Goal: Information Seeking & Learning: Learn about a topic

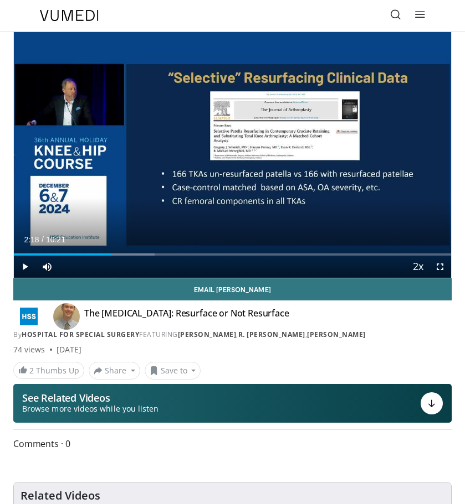
click at [77, 256] on div "Current Time 2:18 / Duration 10:21 Play Skip Backward Skip Forward Mute 0% Load…" at bounding box center [232, 267] width 437 height 22
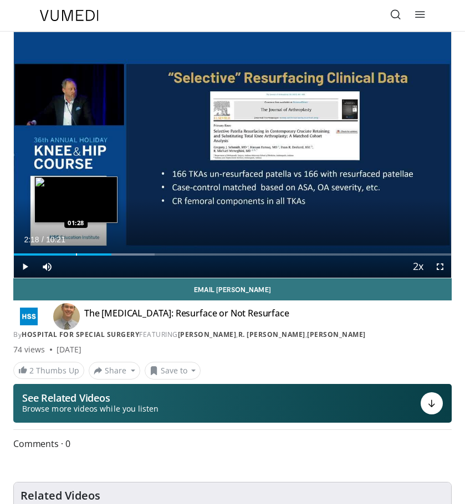
click at [76, 255] on div "Progress Bar" at bounding box center [76, 255] width 1 height 2
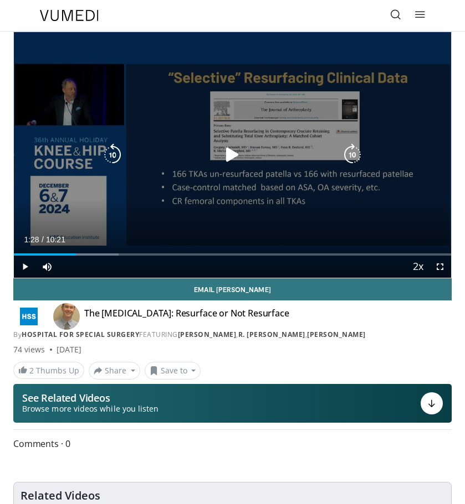
click at [228, 152] on icon "Video Player" at bounding box center [232, 155] width 22 height 22
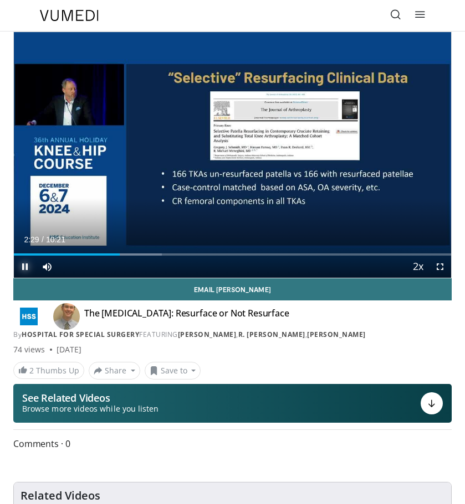
click at [24, 269] on span "Video Player" at bounding box center [25, 267] width 22 height 22
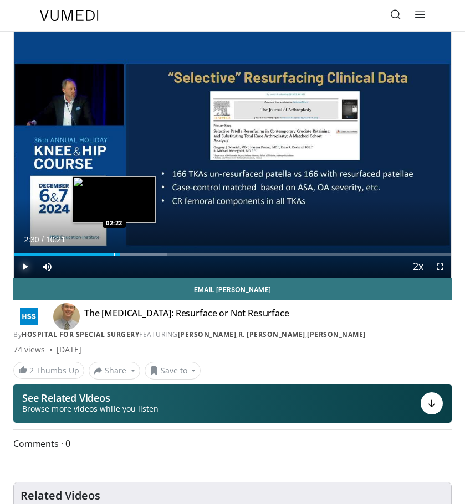
click at [115, 255] on div "Progress Bar" at bounding box center [114, 255] width 1 height 2
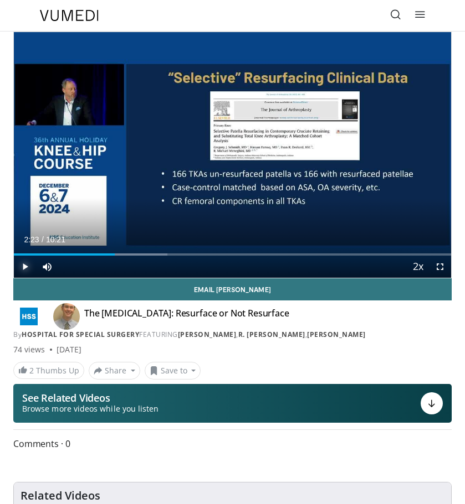
click at [22, 265] on span "Video Player" at bounding box center [25, 267] width 22 height 22
click at [23, 271] on span "Video Player" at bounding box center [25, 267] width 22 height 22
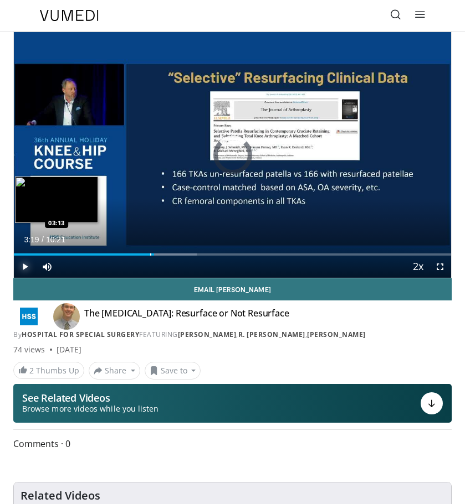
click at [150, 255] on div "Progress Bar" at bounding box center [150, 255] width 1 height 2
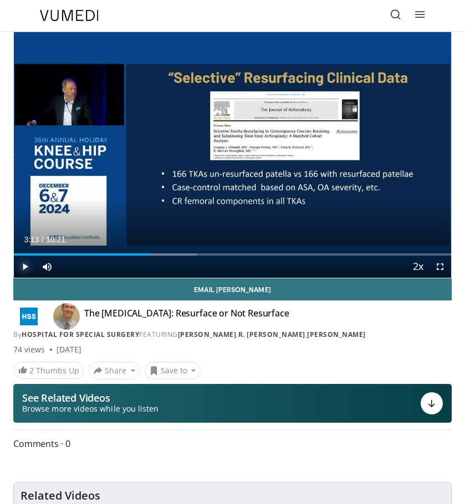
click at [22, 267] on span "Video Player" at bounding box center [25, 267] width 22 height 22
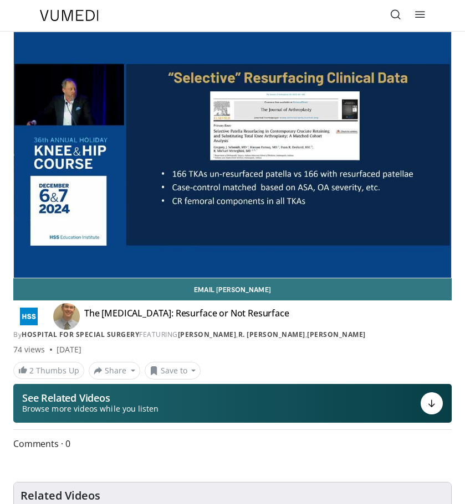
click at [22, 267] on div "10 seconds Tap to unmute" at bounding box center [232, 155] width 437 height 246
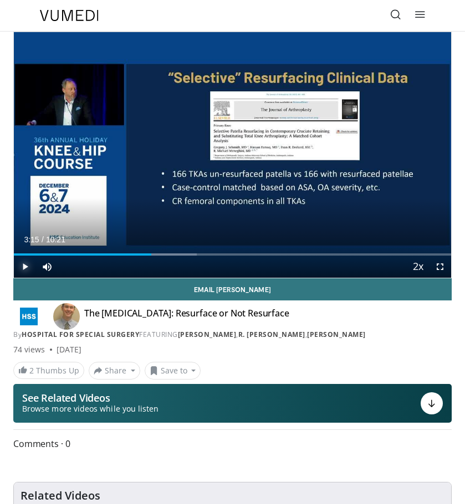
click at [24, 268] on span "Video Player" at bounding box center [25, 267] width 22 height 22
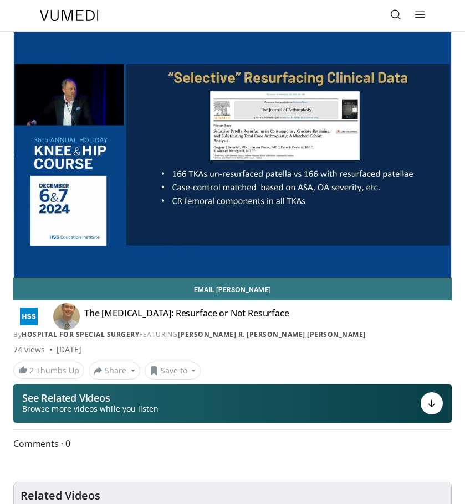
click at [24, 266] on video-js "**********" at bounding box center [232, 155] width 437 height 246
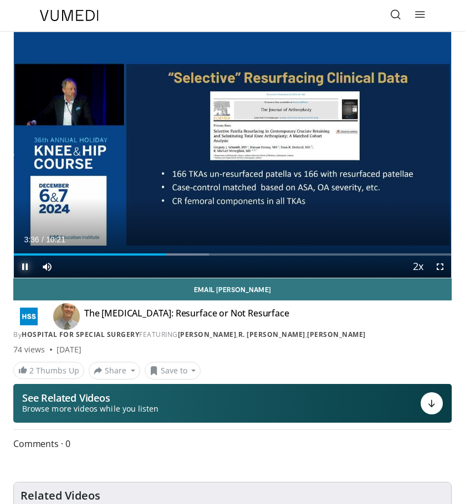
click at [20, 265] on span "Video Player" at bounding box center [25, 267] width 22 height 22
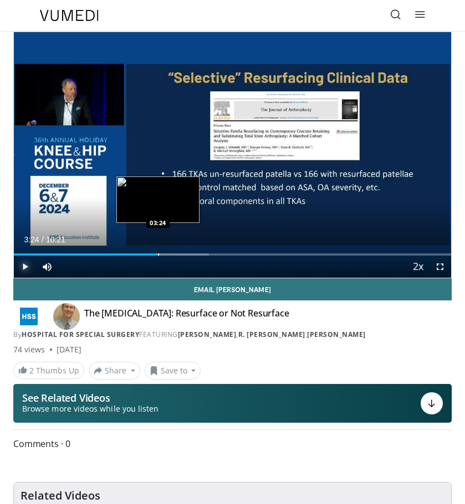
click at [157, 254] on div "03:37" at bounding box center [85, 255] width 143 height 2
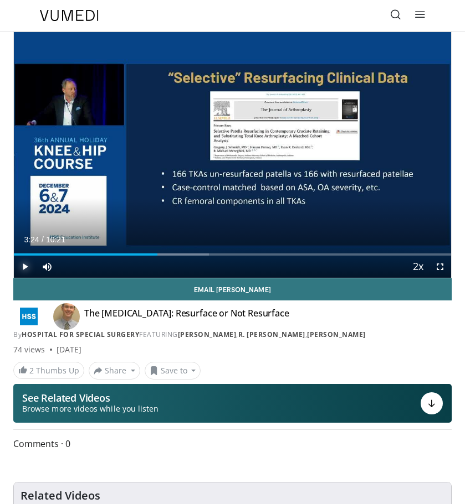
click at [19, 266] on span "Video Player" at bounding box center [25, 267] width 22 height 22
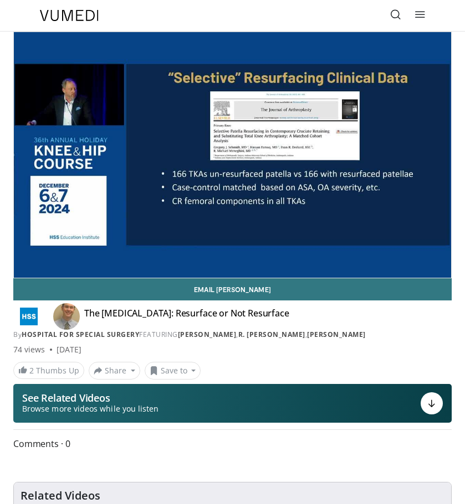
click at [22, 265] on video-js "**********" at bounding box center [232, 155] width 437 height 246
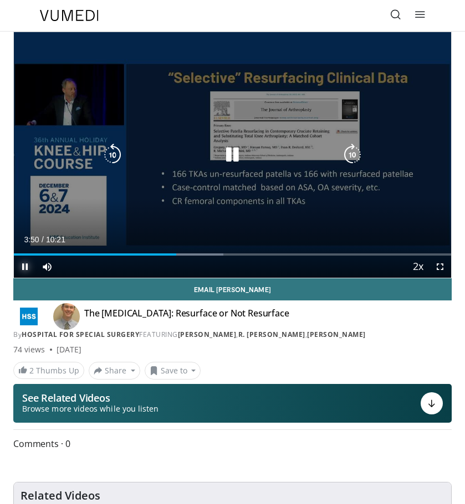
click at [28, 265] on span "Video Player" at bounding box center [25, 267] width 22 height 22
click at [229, 157] on icon "Video Player" at bounding box center [232, 155] width 22 height 22
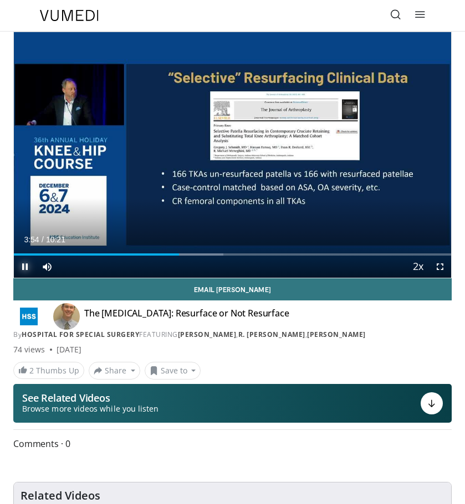
click at [23, 266] on span "Video Player" at bounding box center [25, 267] width 22 height 22
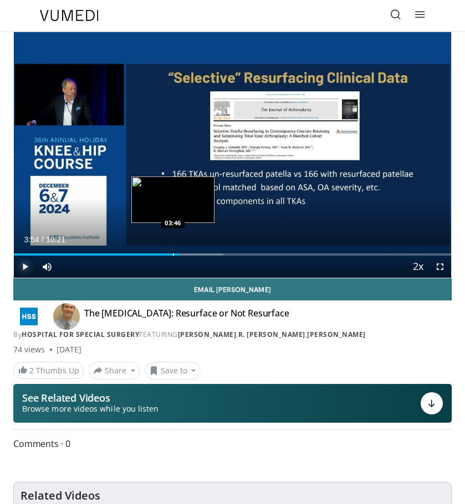
click at [172, 254] on div "03:54" at bounding box center [96, 255] width 165 height 2
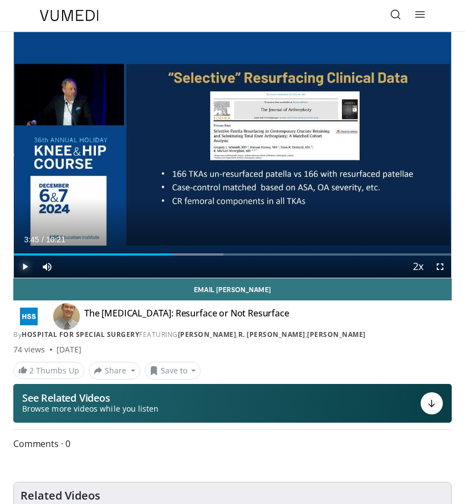
click at [20, 269] on span "Video Player" at bounding box center [25, 267] width 22 height 22
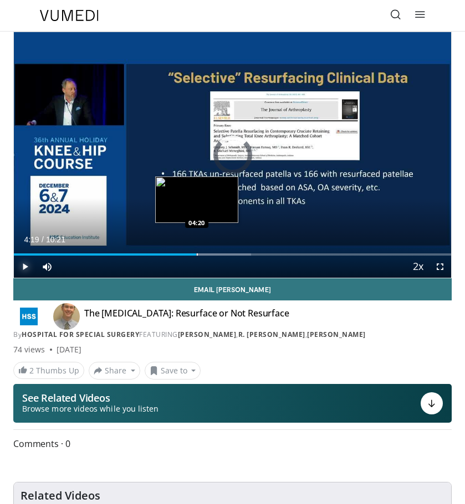
click at [196, 255] on div "Loaded : 54.24% 04:19 04:20" at bounding box center [232, 255] width 437 height 2
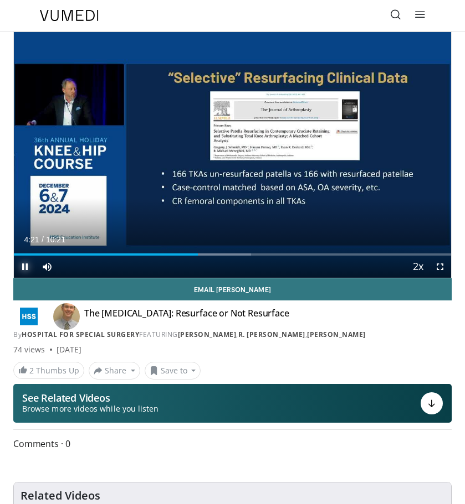
click at [20, 266] on span "Video Player" at bounding box center [25, 267] width 22 height 22
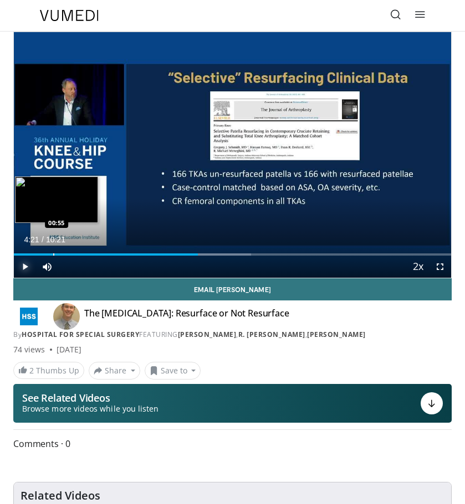
click at [54, 255] on div "Progress Bar" at bounding box center [53, 255] width 1 height 2
click at [27, 254] on div "Progress Bar" at bounding box center [27, 255] width 1 height 2
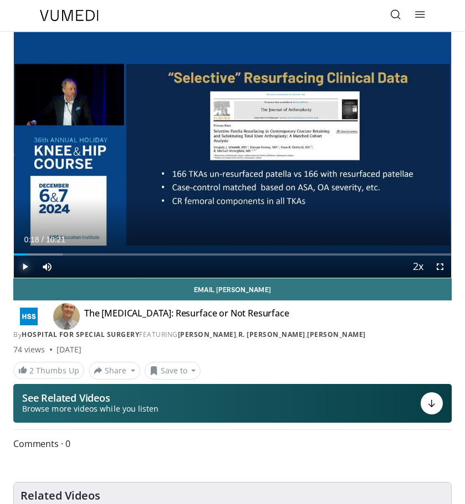
click at [25, 265] on span "Video Player" at bounding box center [25, 267] width 22 height 22
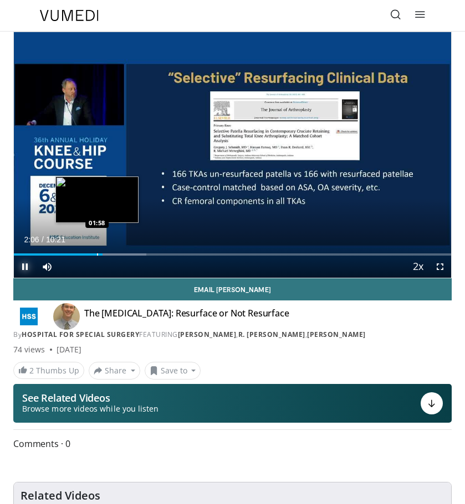
click at [97, 255] on div "Progress Bar" at bounding box center [97, 255] width 1 height 2
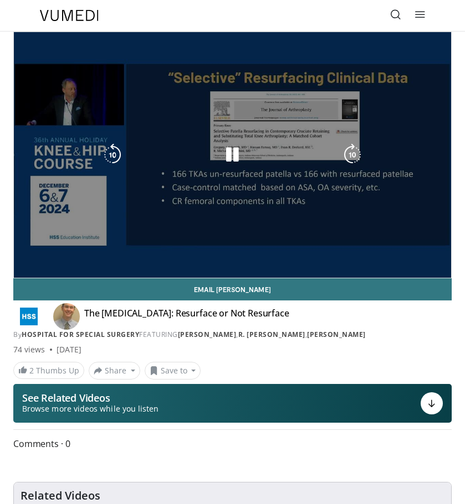
click at [22, 267] on div "10 seconds Tap to unmute" at bounding box center [232, 155] width 437 height 246
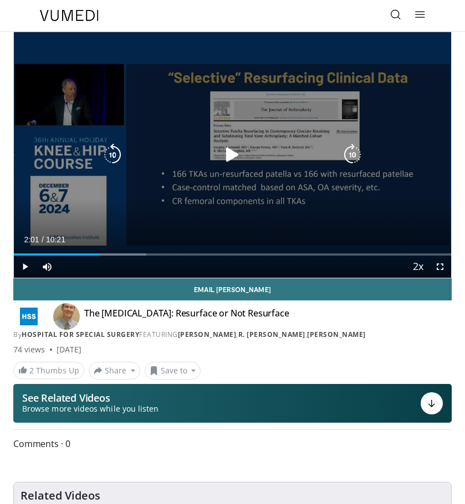
click at [234, 148] on icon "Video Player" at bounding box center [232, 155] width 22 height 22
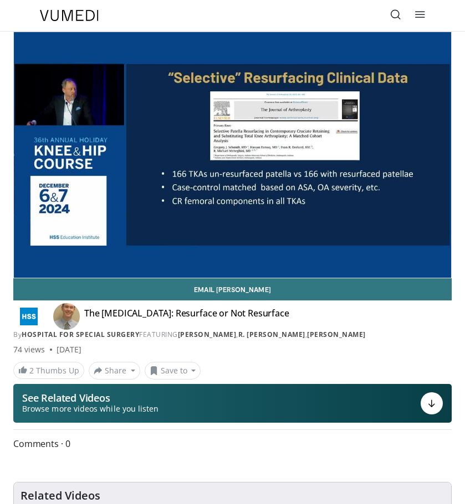
click at [22, 267] on video-js "**********" at bounding box center [232, 155] width 437 height 246
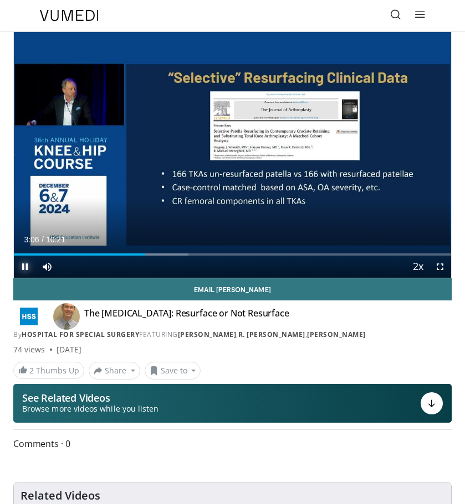
click at [23, 268] on span "Video Player" at bounding box center [25, 267] width 22 height 22
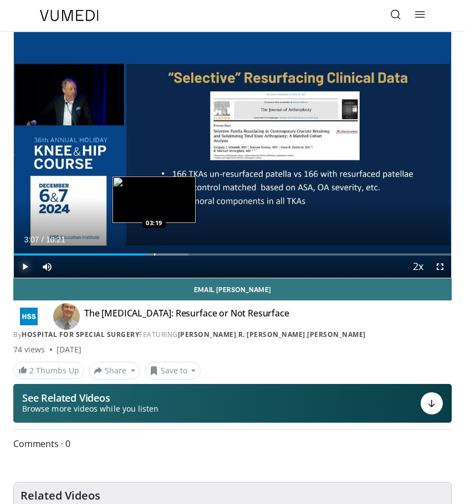
click at [154, 254] on div "Progress Bar" at bounding box center [154, 255] width 1 height 2
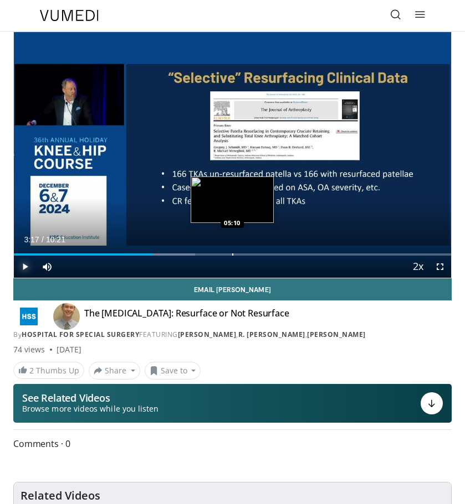
click at [232, 252] on div "Loaded : 41.47% 03:17 05:10" at bounding box center [232, 250] width 437 height 11
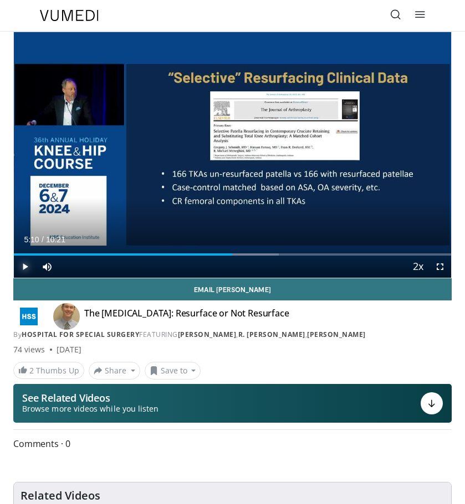
click at [20, 270] on span "Video Player" at bounding box center [25, 267] width 22 height 22
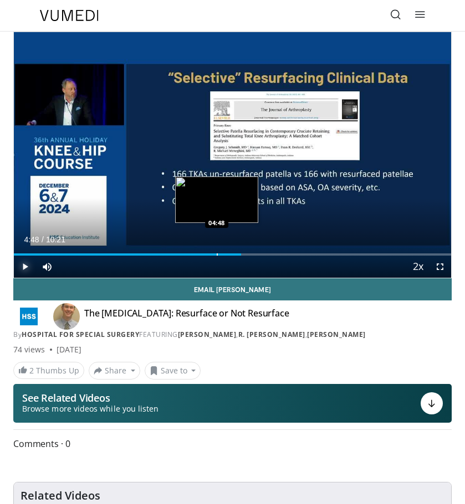
click at [216, 255] on div "Progress Bar" at bounding box center [216, 255] width 1 height 2
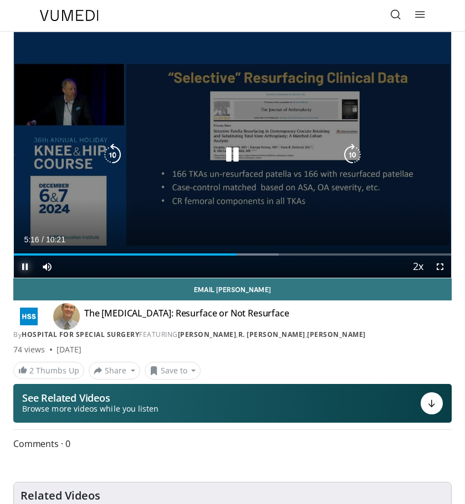
click at [24, 266] on span "Video Player" at bounding box center [25, 267] width 22 height 22
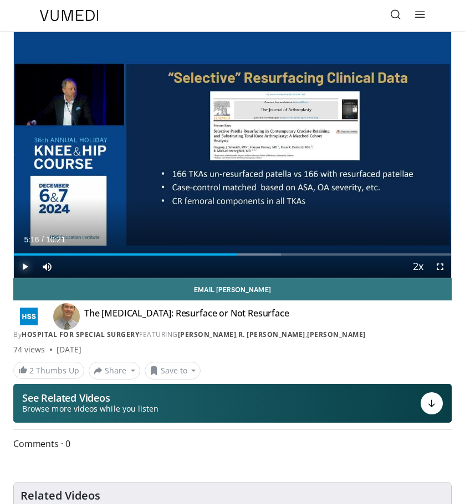
click at [25, 269] on span "Video Player" at bounding box center [25, 267] width 22 height 22
click at [25, 267] on span "Video Player" at bounding box center [25, 267] width 22 height 22
click at [22, 266] on span "Video Player" at bounding box center [25, 267] width 22 height 22
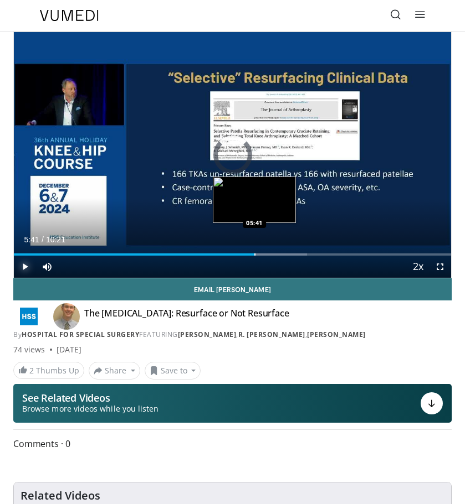
click at [254, 254] on div "Progress Bar" at bounding box center [254, 255] width 1 height 2
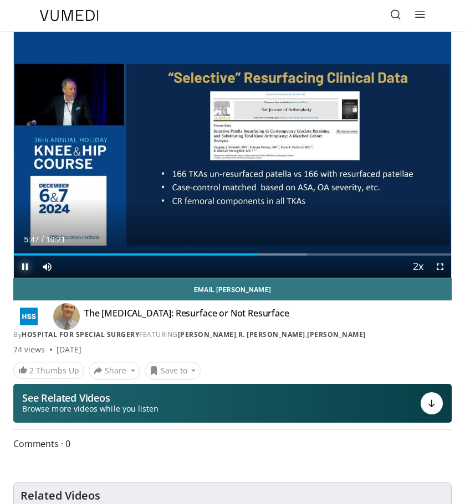
click at [23, 266] on span "Video Player" at bounding box center [25, 267] width 22 height 22
click at [28, 267] on span "Video Player" at bounding box center [25, 267] width 22 height 22
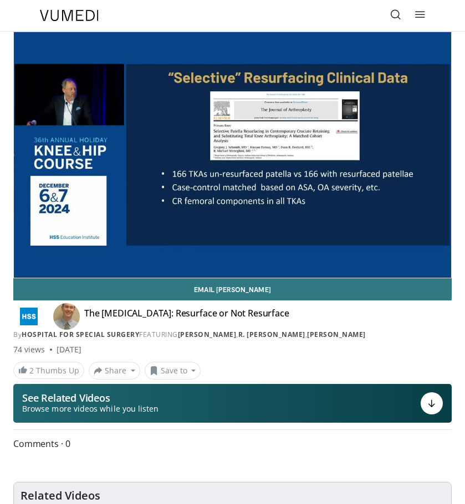
click at [312, 254] on div "10 seconds Tap to unmute" at bounding box center [232, 155] width 437 height 246
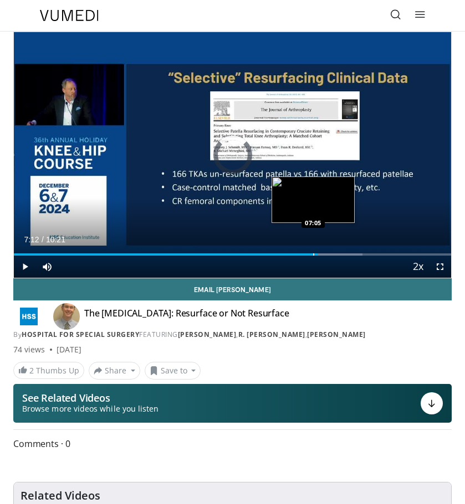
click at [312, 254] on div "07:12" at bounding box center [165, 255] width 303 height 2
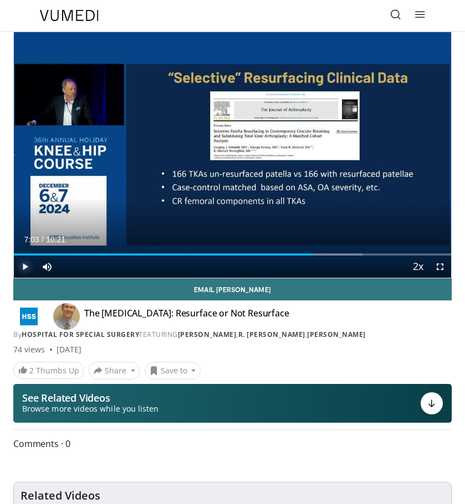
click at [22, 266] on span "Video Player" at bounding box center [25, 267] width 22 height 22
click at [23, 266] on span "Video Player" at bounding box center [25, 267] width 22 height 22
click at [25, 267] on span "Video Player" at bounding box center [25, 267] width 22 height 22
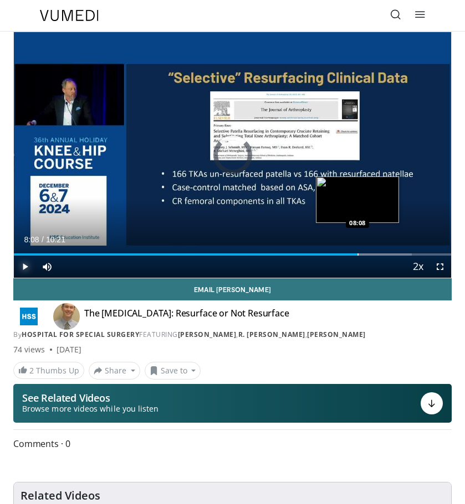
click at [357, 254] on div "Progress Bar" at bounding box center [357, 255] width 1 height 2
click at [360, 254] on div "Progress Bar" at bounding box center [359, 255] width 1 height 2
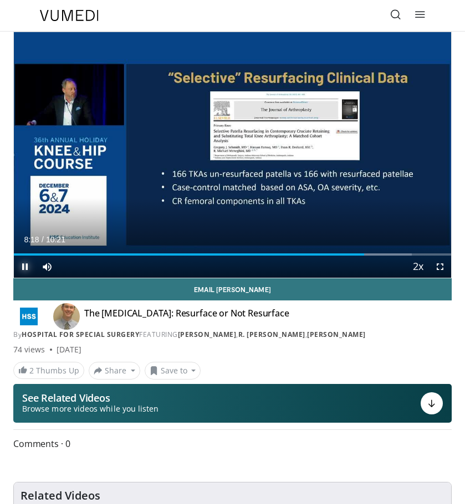
click at [23, 266] on span "Video Player" at bounding box center [25, 267] width 22 height 22
click at [184, 251] on div "Loaded : 90.94% 08:18 04:01" at bounding box center [232, 250] width 437 height 11
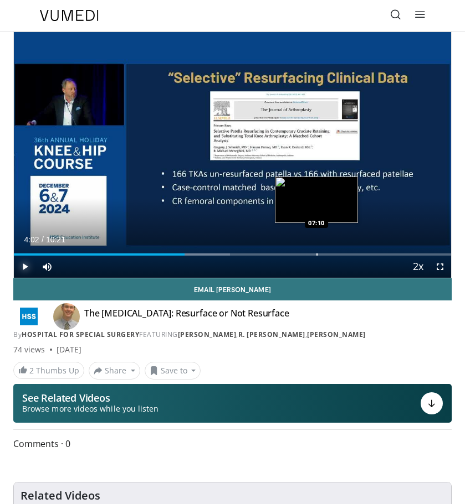
click at [317, 255] on div "Progress Bar" at bounding box center [316, 255] width 1 height 2
click at [326, 255] on div "Progress Bar" at bounding box center [325, 255] width 1 height 2
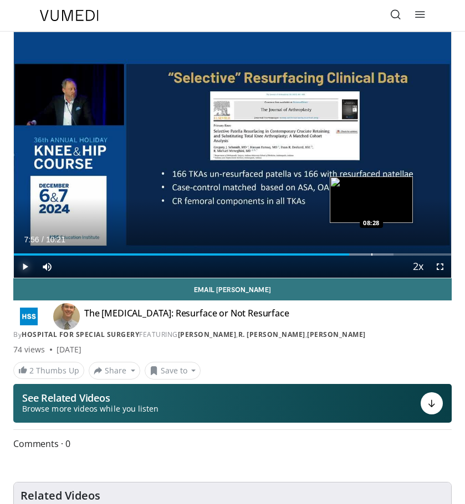
click at [371, 254] on div "Progress Bar" at bounding box center [371, 255] width 1 height 2
click at [362, 254] on div "Loaded : 91.68% 08:28 08:16" at bounding box center [232, 255] width 437 height 2
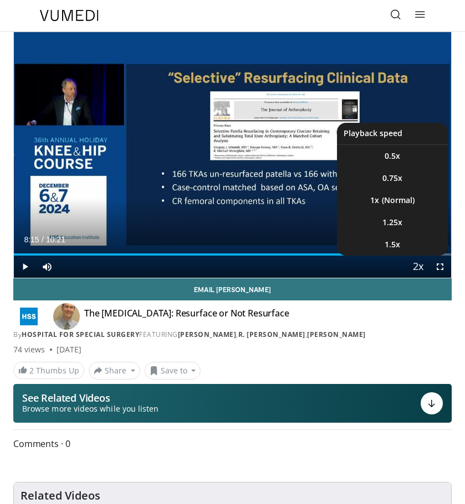
click at [415, 265] on span "Video Player" at bounding box center [418, 267] width 16 height 22
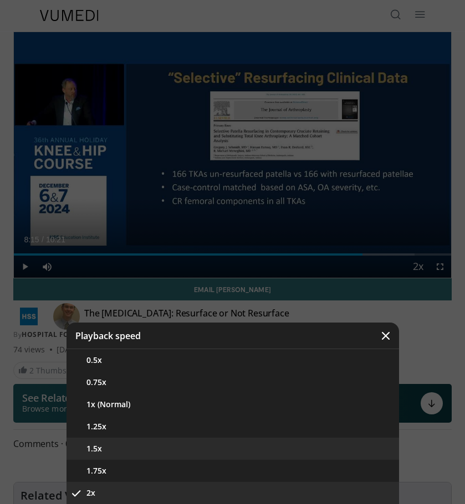
click at [106, 446] on button "1.5x" at bounding box center [232, 449] width 332 height 22
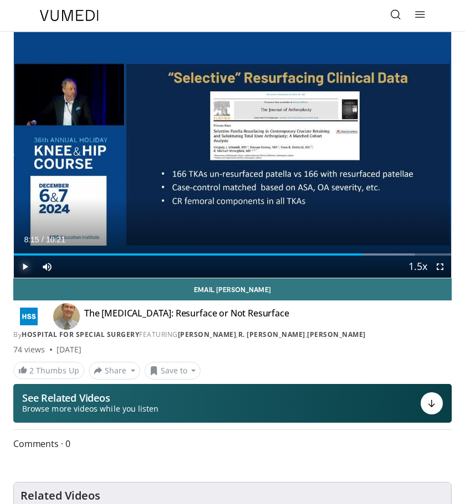
click at [26, 266] on span "Video Player" at bounding box center [25, 267] width 22 height 22
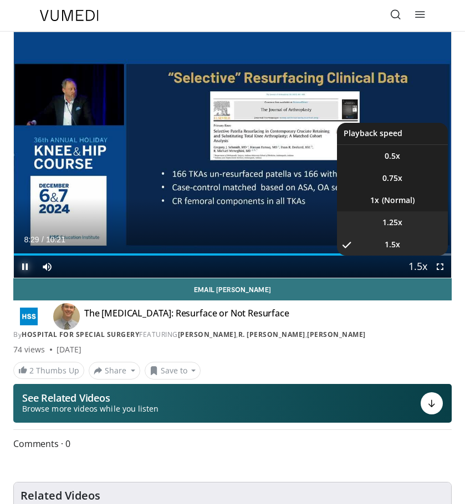
scroll to position [44, 0]
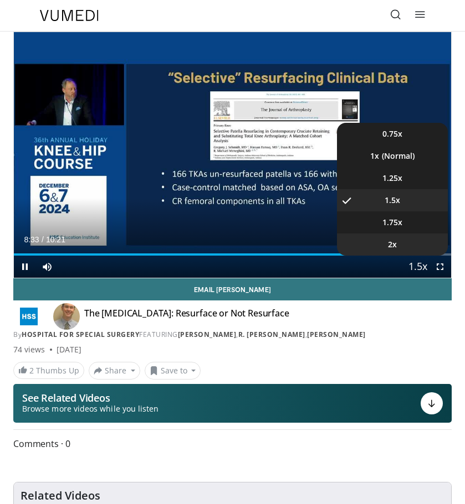
click at [388, 245] on span "2x" at bounding box center [392, 244] width 9 height 11
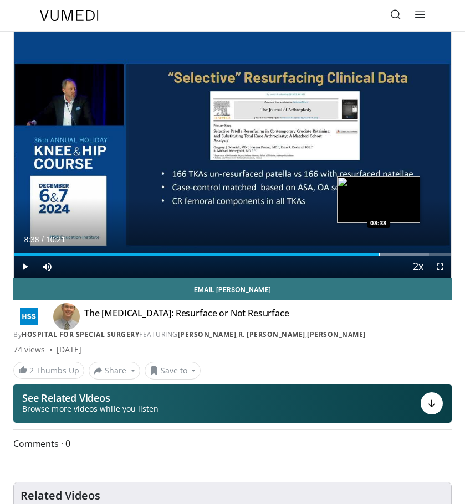
click at [378, 255] on div "Progress Bar" at bounding box center [378, 255] width 1 height 2
click at [364, 254] on div "Progress Bar" at bounding box center [364, 255] width 1 height 2
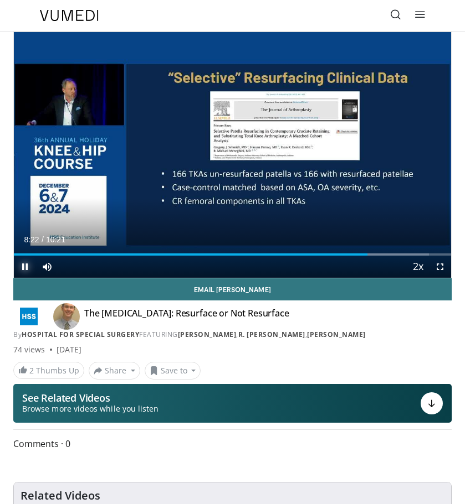
click at [27, 267] on span "Video Player" at bounding box center [25, 267] width 22 height 22
click at [24, 271] on span "Video Player" at bounding box center [25, 267] width 22 height 22
click at [23, 271] on span "Video Player" at bounding box center [25, 267] width 22 height 22
click at [23, 269] on span "Video Player" at bounding box center [25, 267] width 22 height 22
click at [25, 266] on span "Video Player" at bounding box center [25, 267] width 22 height 22
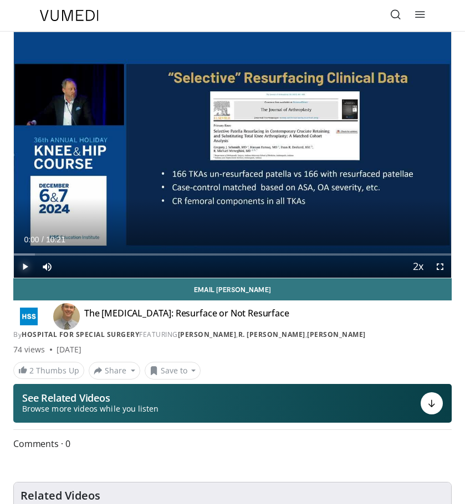
click at [27, 269] on span "Video Player" at bounding box center [25, 267] width 22 height 22
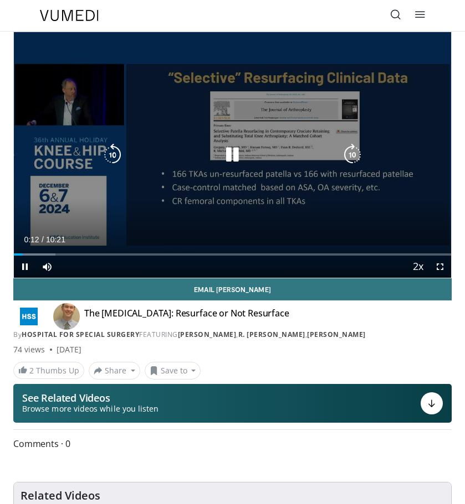
click at [228, 161] on icon "Video Player" at bounding box center [232, 155] width 22 height 22
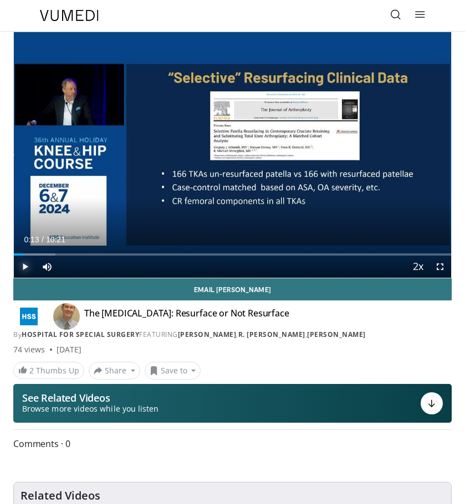
click at [23, 266] on span "Video Player" at bounding box center [25, 267] width 22 height 22
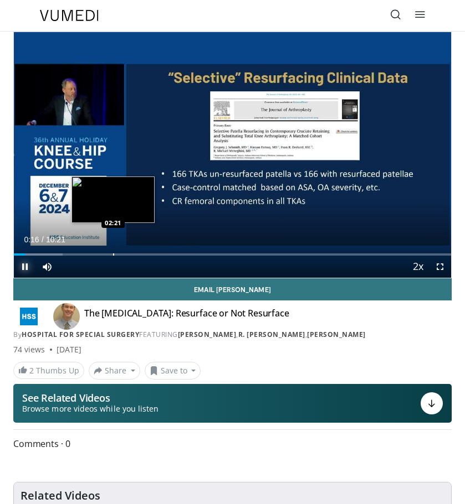
click at [113, 251] on div "Loaded : 11.16% 00:16 02:21" at bounding box center [232, 250] width 437 height 11
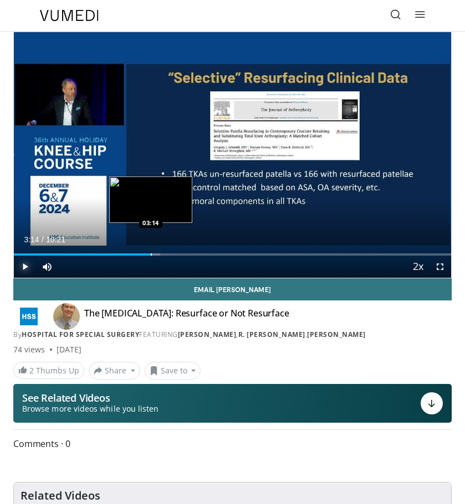
click at [151, 252] on div "Loaded : 33.50% 03:14 03:14" at bounding box center [232, 250] width 437 height 11
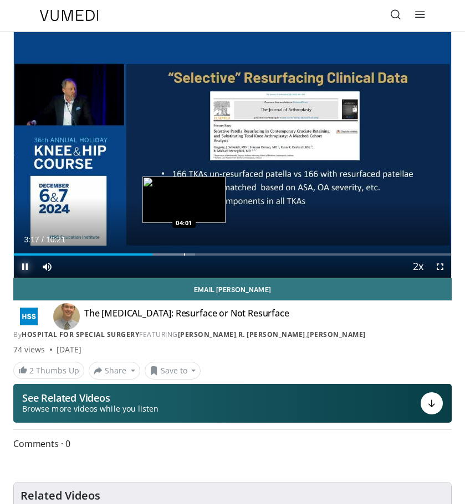
click at [184, 254] on div "Progress Bar" at bounding box center [184, 255] width 1 height 2
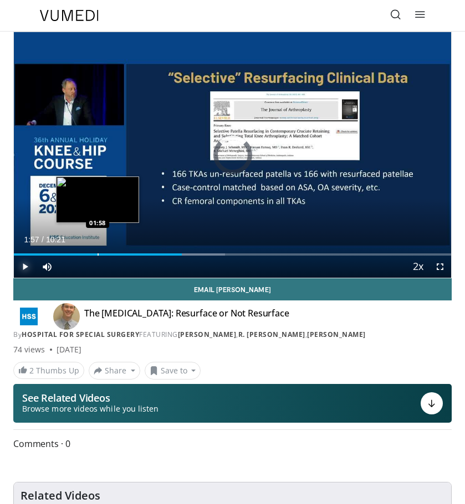
click at [96, 255] on div "03:58" at bounding box center [98, 255] width 168 height 2
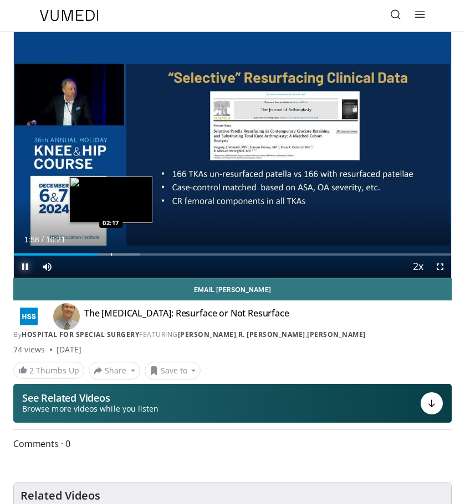
click at [111, 254] on div "Progress Bar" at bounding box center [111, 255] width 1 height 2
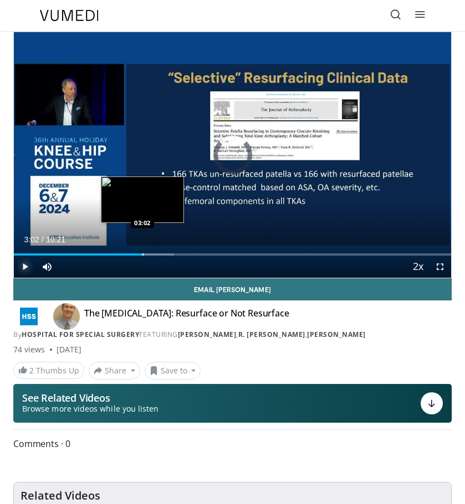
click at [142, 254] on div "Progress Bar" at bounding box center [142, 255] width 1 height 2
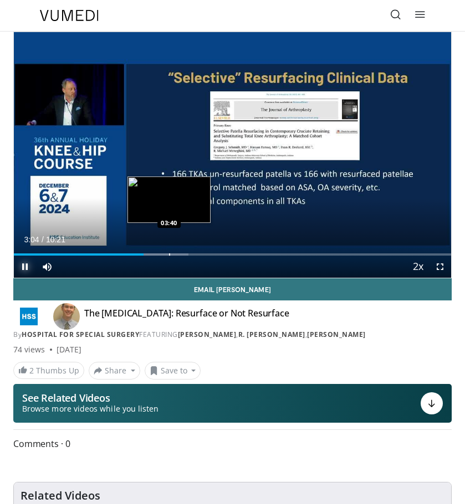
click at [169, 255] on div "Progress Bar" at bounding box center [169, 255] width 1 height 2
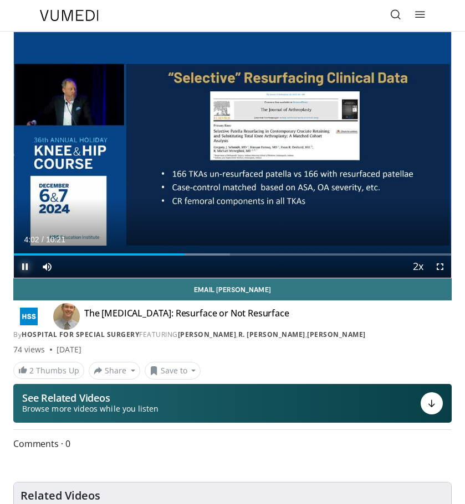
click at [23, 269] on span "Video Player" at bounding box center [25, 267] width 22 height 22
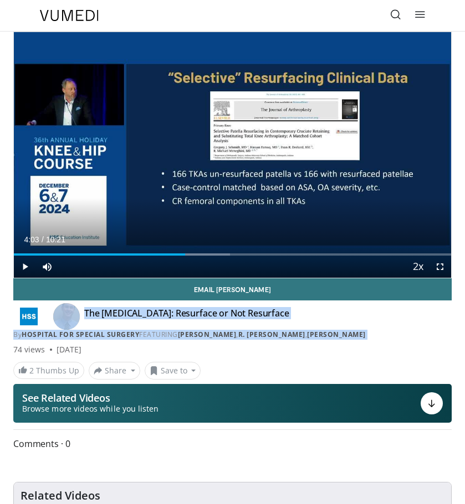
drag, startPoint x: 35, startPoint y: 324, endPoint x: -1, endPoint y: 342, distance: 40.9
click at [0, 342] on html "Specialties Adult & Family Medicine Allergy, Asthma, Immunology Anesthesiology …" at bounding box center [232, 252] width 465 height 504
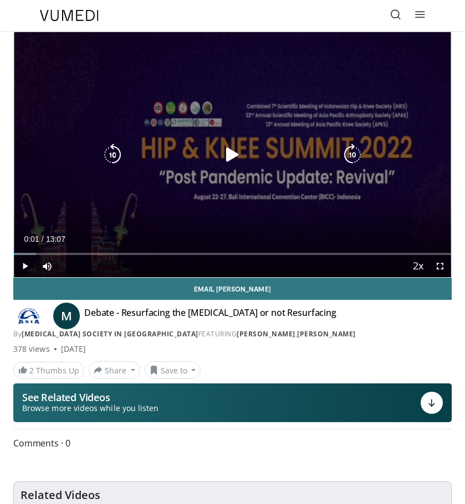
click at [232, 149] on icon "Video Player" at bounding box center [232, 155] width 22 height 22
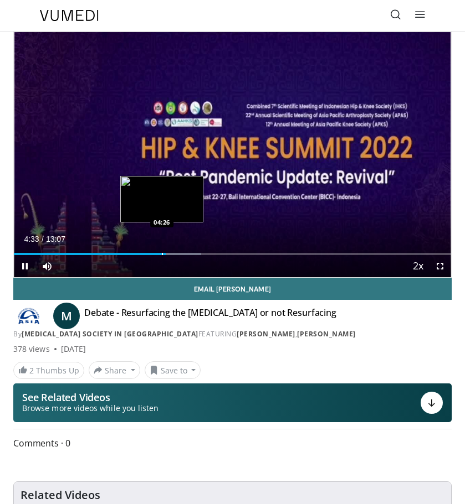
click at [161, 254] on div "Loaded : 42.82% 04:33 04:26" at bounding box center [232, 254] width 437 height 2
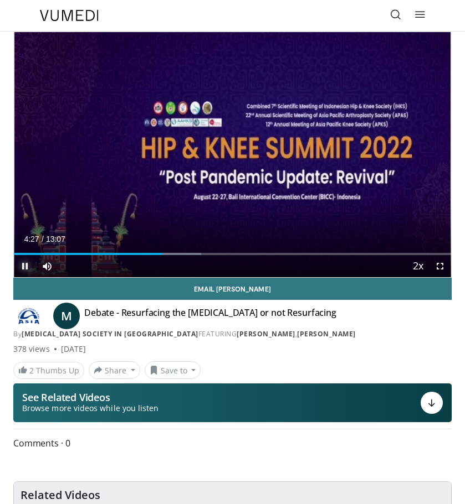
click at [29, 268] on span "Video Player" at bounding box center [25, 266] width 22 height 22
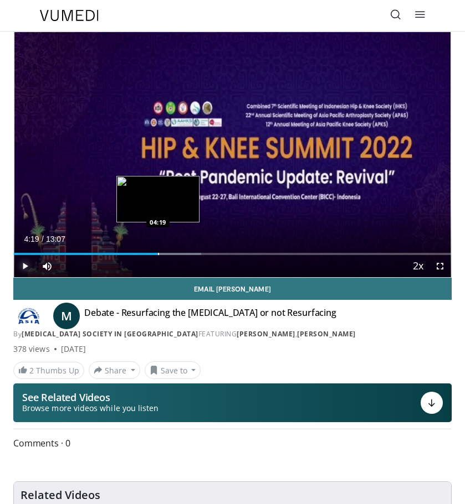
click at [158, 255] on div "Progress Bar" at bounding box center [158, 254] width 1 height 2
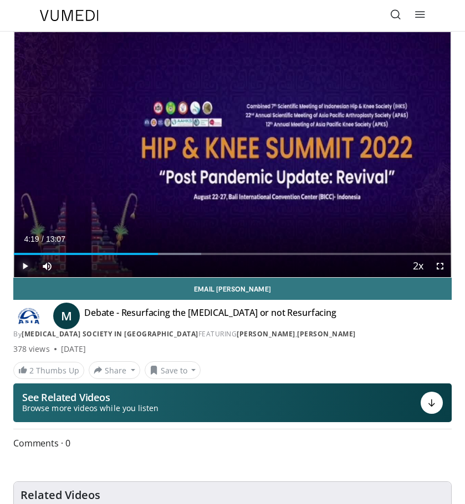
click at [26, 268] on span "Video Player" at bounding box center [25, 266] width 22 height 22
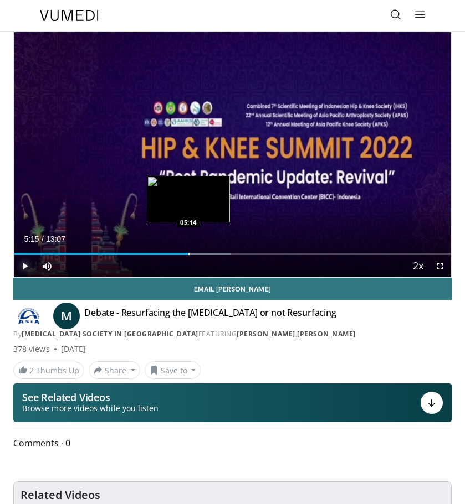
click at [189, 255] on div "Progress Bar" at bounding box center [188, 254] width 1 height 2
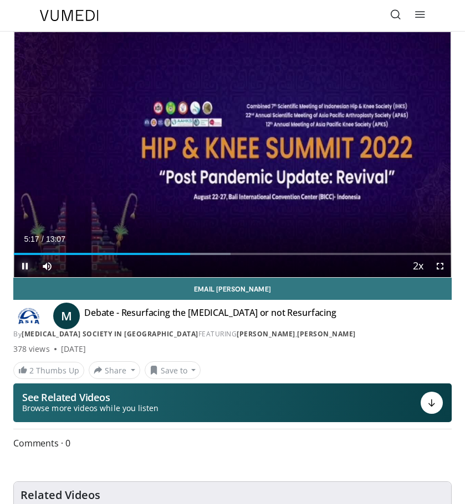
click at [20, 265] on span "Video Player" at bounding box center [25, 266] width 22 height 22
click at [25, 265] on span "Video Player" at bounding box center [25, 266] width 22 height 22
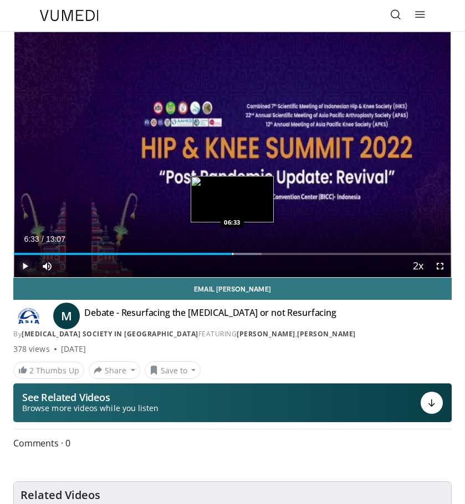
click at [232, 254] on div "Progress Bar" at bounding box center [232, 254] width 1 height 2
click at [241, 252] on div "Loaded : 58.42% 06:40 06:49" at bounding box center [232, 250] width 437 height 11
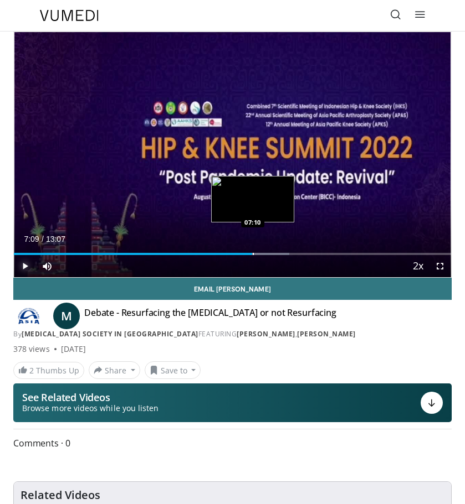
click at [252, 255] on div "Loaded : 62.98% 07:09 07:10" at bounding box center [232, 254] width 437 height 2
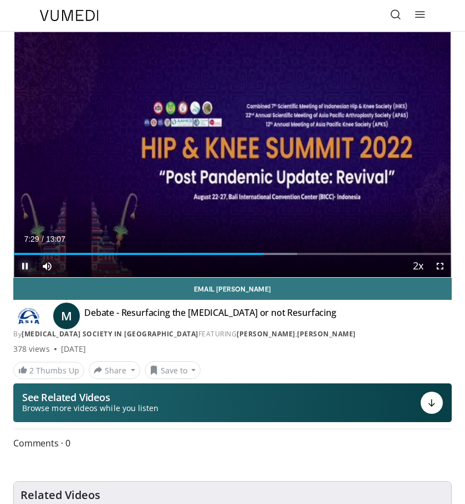
click at [25, 263] on span "Video Player" at bounding box center [25, 266] width 22 height 22
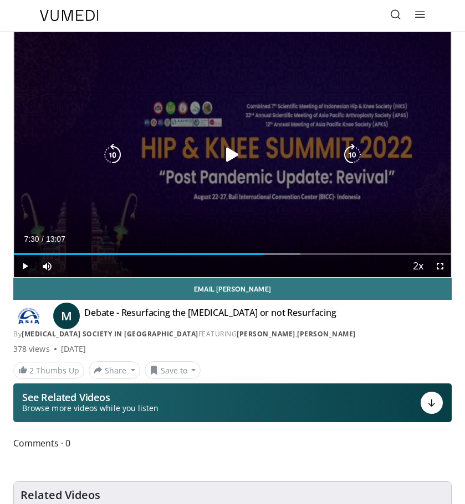
click at [225, 153] on icon "Video Player" at bounding box center [232, 155] width 22 height 22
click at [227, 152] on icon "Video Player" at bounding box center [232, 155] width 22 height 22
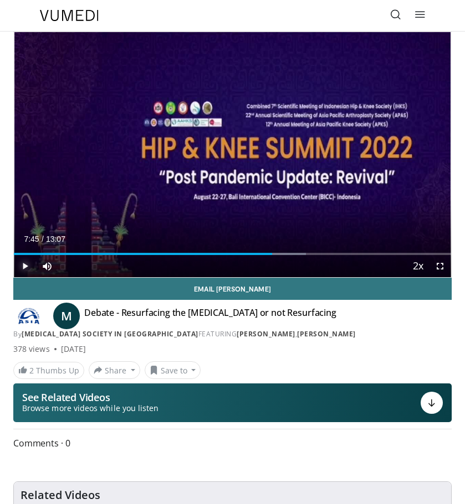
click at [25, 266] on span "Video Player" at bounding box center [25, 266] width 22 height 22
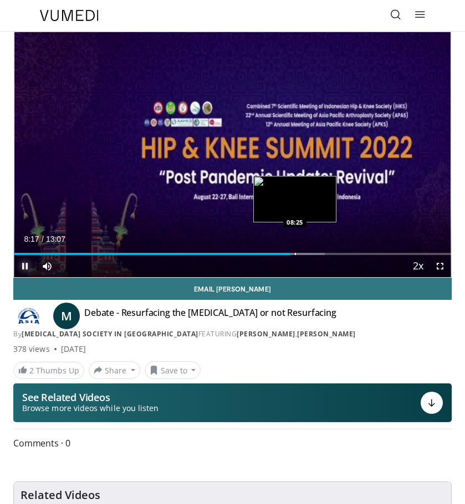
click at [293, 253] on div "Loaded : 71.12% 08:17 08:25" at bounding box center [232, 254] width 437 height 2
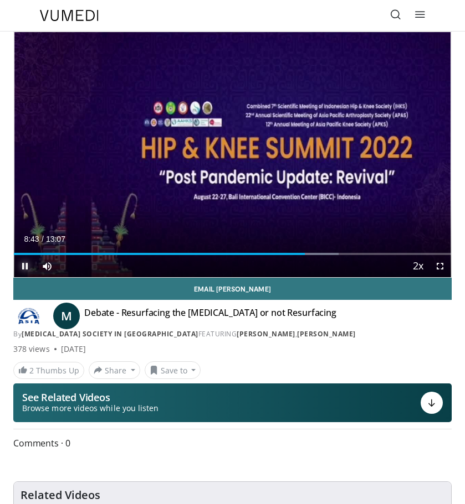
click at [25, 266] on span "Video Player" at bounding box center [25, 266] width 22 height 22
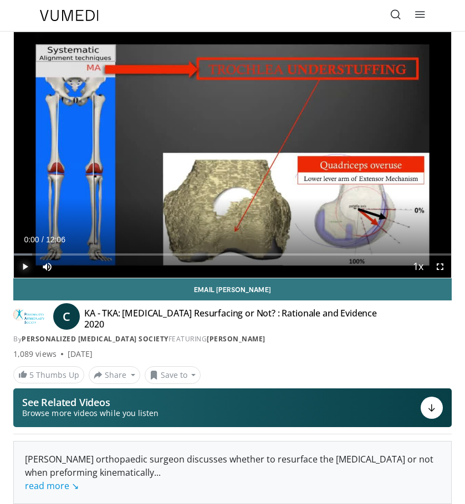
click at [24, 265] on span "Video Player" at bounding box center [25, 267] width 22 height 22
click at [21, 269] on span "Video Player" at bounding box center [25, 267] width 22 height 22
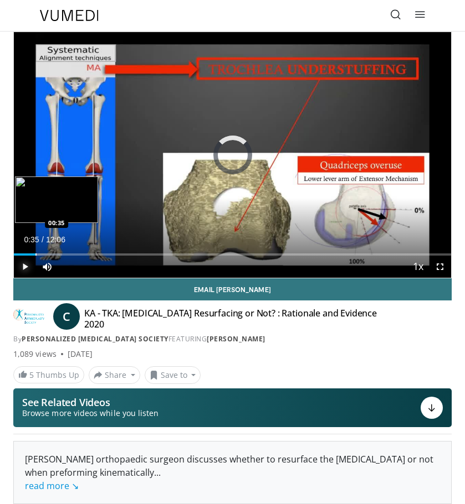
click at [35, 254] on div "Progress Bar" at bounding box center [35, 255] width 1 height 2
click at [43, 254] on div "Progress Bar" at bounding box center [43, 255] width 1 height 2
click at [54, 254] on div "Progress Bar" at bounding box center [54, 255] width 1 height 2
click at [63, 254] on div "Progress Bar" at bounding box center [63, 255] width 1 height 2
click at [69, 254] on div "Loaded : 17.87% 01:32 01:30" at bounding box center [232, 255] width 437 height 2
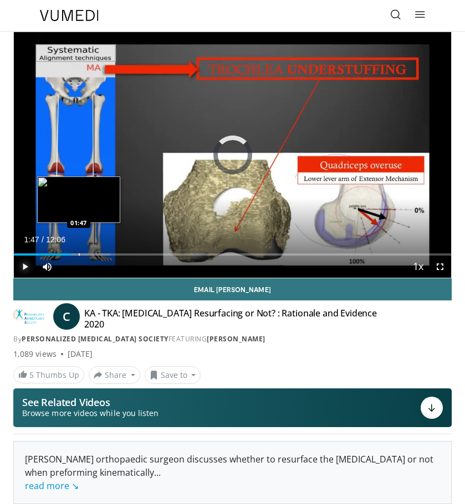
click at [79, 252] on div "Loaded : 22.00% 01:35 01:47" at bounding box center [232, 250] width 437 height 11
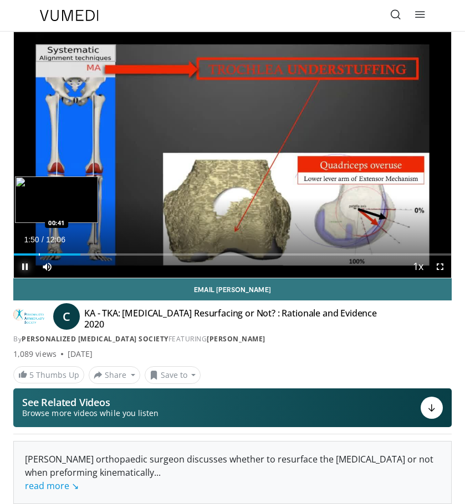
click at [39, 254] on div "Progress Bar" at bounding box center [39, 255] width 1 height 2
click at [33, 254] on div "Progress Bar" at bounding box center [33, 255] width 1 height 2
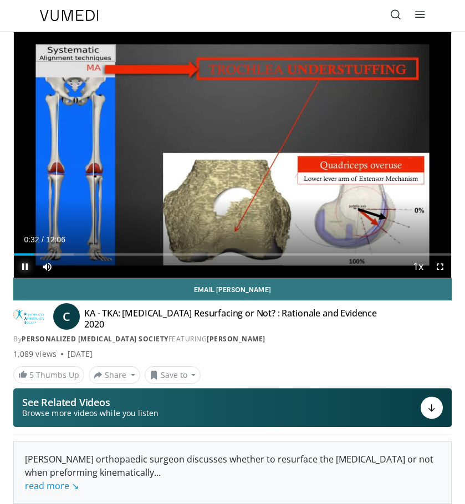
click at [26, 256] on span "Video Player" at bounding box center [25, 267] width 22 height 22
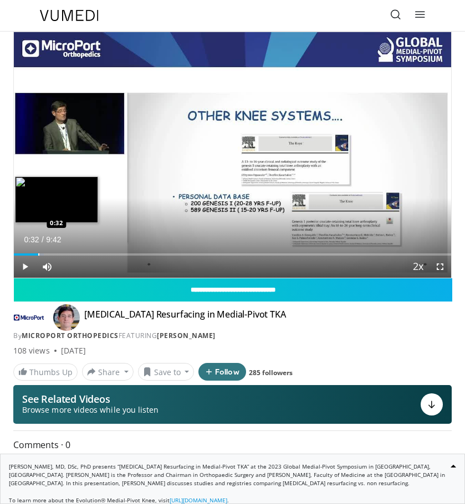
click at [38, 253] on div "Loaded : 6.81% 0:04 0:32" at bounding box center [232, 250] width 437 height 11
click at [30, 252] on div "Loaded : 17.03% 0:37 0:22" at bounding box center [232, 250] width 437 height 11
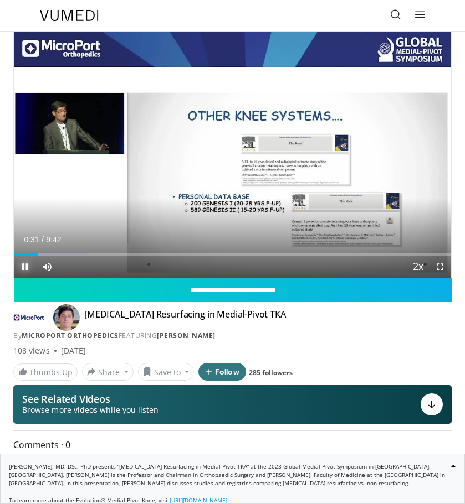
click at [24, 265] on span "Video Player" at bounding box center [25, 267] width 22 height 22
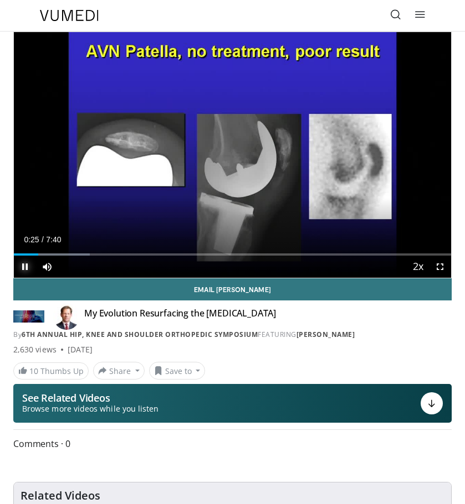
click at [24, 267] on span "Video Player" at bounding box center [25, 267] width 22 height 22
click at [28, 254] on div "Progress Bar" at bounding box center [28, 255] width 1 height 2
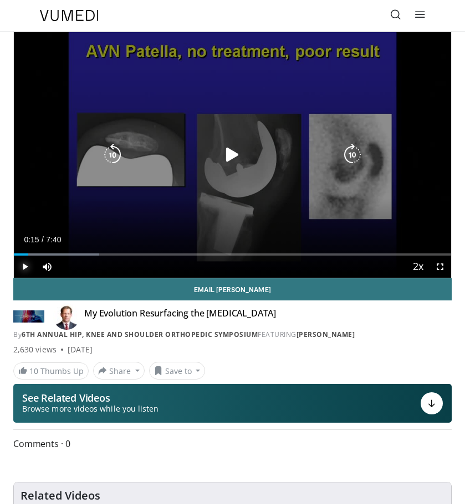
click at [25, 266] on span "Video Player" at bounding box center [25, 267] width 22 height 22
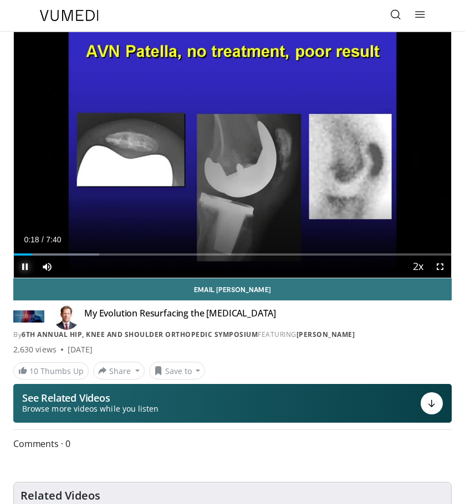
click at [24, 267] on span "Video Player" at bounding box center [25, 267] width 22 height 22
click at [20, 266] on span "Video Player" at bounding box center [25, 267] width 22 height 22
click at [24, 265] on span "Video Player" at bounding box center [25, 267] width 22 height 22
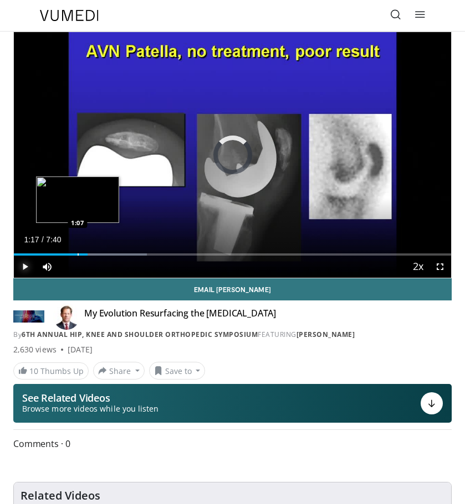
click at [78, 254] on div "Progress Bar" at bounding box center [78, 255] width 1 height 2
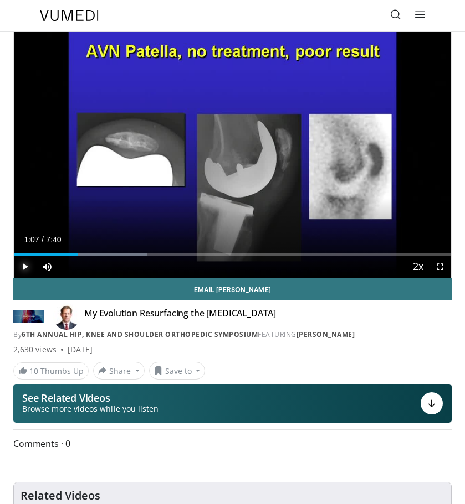
click at [22, 267] on span "Video Player" at bounding box center [25, 267] width 22 height 22
click at [24, 270] on span "Video Player" at bounding box center [25, 267] width 22 height 22
click at [74, 254] on div "Progress Bar" at bounding box center [73, 255] width 1 height 2
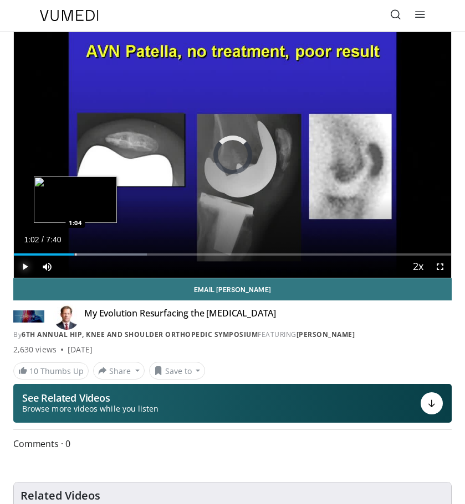
click at [75, 255] on div "Progress Bar" at bounding box center [75, 255] width 1 height 2
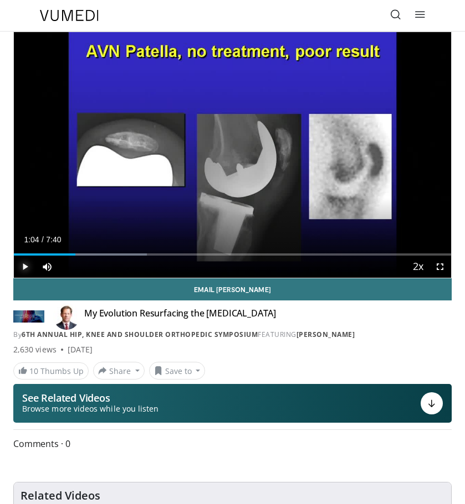
click at [23, 265] on span "Video Player" at bounding box center [25, 267] width 22 height 22
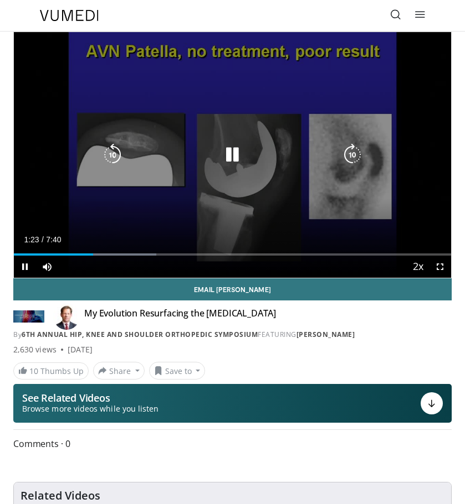
click at [231, 155] on icon "Video Player" at bounding box center [232, 155] width 22 height 22
click at [236, 156] on icon "Video Player" at bounding box center [232, 155] width 22 height 22
click at [233, 153] on icon "Video Player" at bounding box center [232, 155] width 22 height 22
click at [233, 154] on icon "Video Player" at bounding box center [232, 155] width 22 height 22
click at [240, 158] on icon "Video Player" at bounding box center [232, 155] width 22 height 22
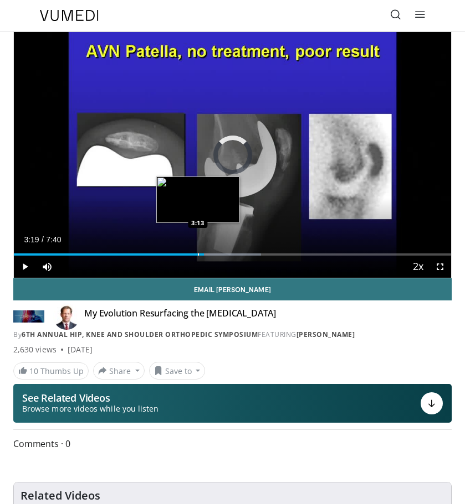
click at [198, 255] on div "Progress Bar" at bounding box center [198, 255] width 1 height 2
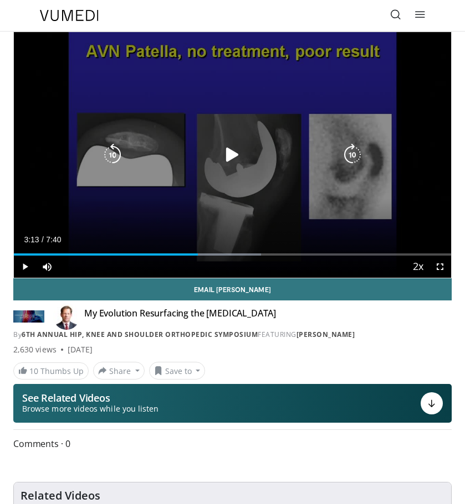
click at [229, 156] on icon "Video Player" at bounding box center [232, 155] width 22 height 22
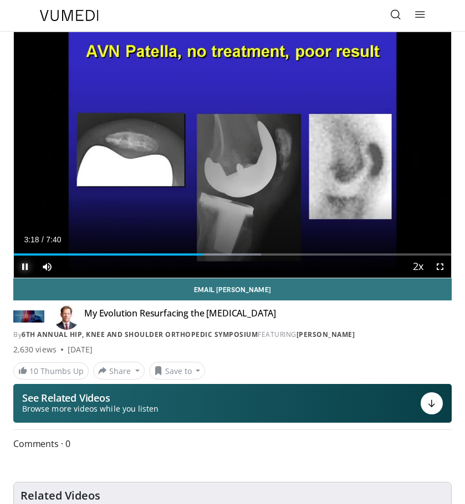
click at [27, 269] on span "Video Player" at bounding box center [25, 267] width 22 height 22
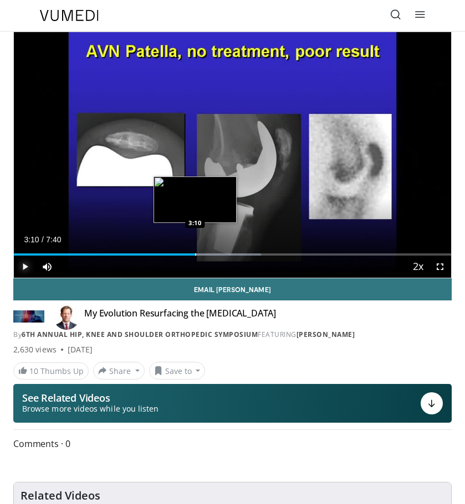
click at [195, 254] on div "Progress Bar" at bounding box center [195, 255] width 1 height 2
click at [188, 252] on div "Loaded : 56.52% 3:10 3:03" at bounding box center [232, 250] width 437 height 11
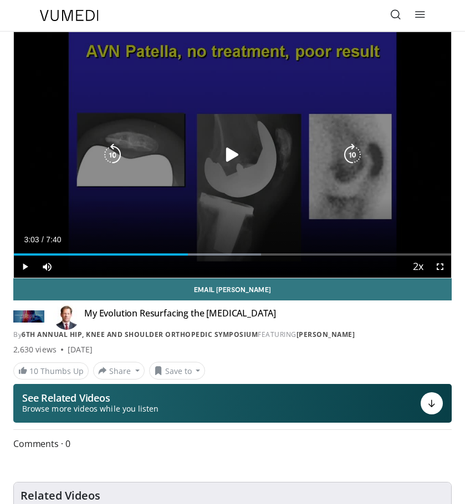
click at [235, 152] on icon "Video Player" at bounding box center [232, 155] width 22 height 22
click at [234, 152] on icon "Video Player" at bounding box center [232, 155] width 22 height 22
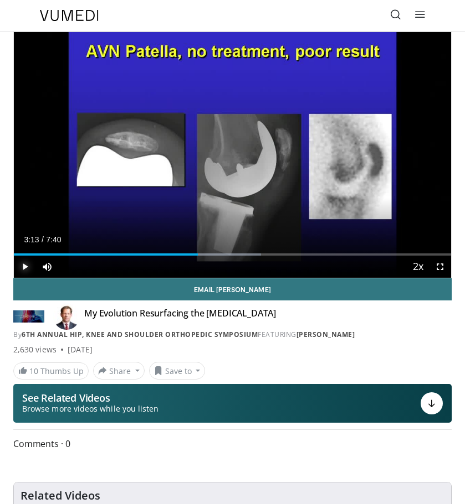
click at [22, 267] on span "Video Player" at bounding box center [25, 267] width 22 height 22
click at [23, 268] on span "Video Player" at bounding box center [25, 267] width 22 height 22
click at [23, 267] on video-js "**********" at bounding box center [232, 155] width 437 height 246
click at [27, 264] on span "Video Player" at bounding box center [25, 267] width 22 height 22
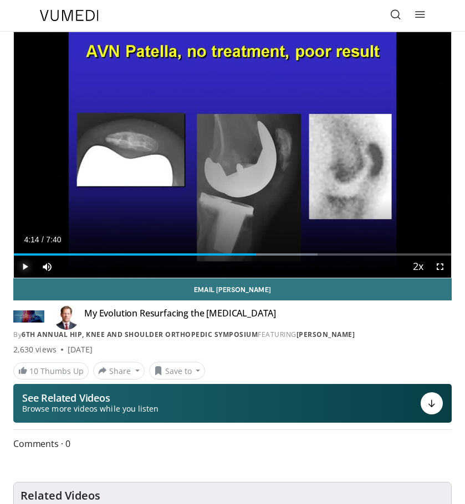
click at [24, 267] on span "Video Player" at bounding box center [25, 267] width 22 height 22
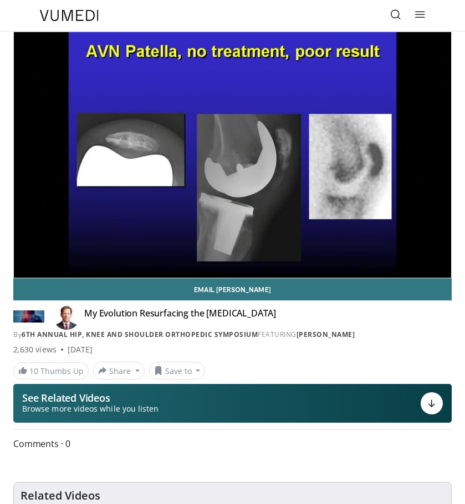
click at [23, 265] on video-js "**********" at bounding box center [232, 155] width 437 height 246
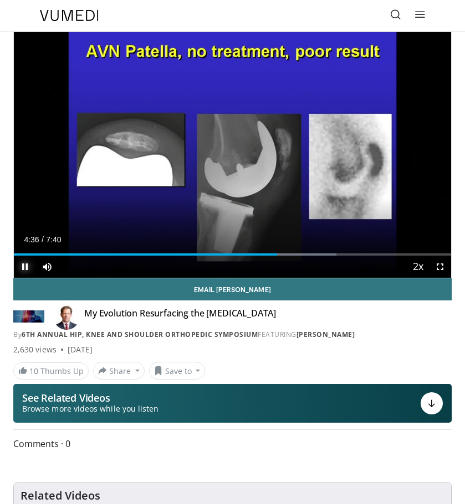
click at [25, 267] on span "Video Player" at bounding box center [25, 267] width 22 height 22
click at [20, 271] on span "Video Player" at bounding box center [25, 267] width 22 height 22
click at [23, 268] on span "Video Player" at bounding box center [25, 267] width 22 height 22
click at [22, 266] on span "Video Player" at bounding box center [25, 267] width 22 height 22
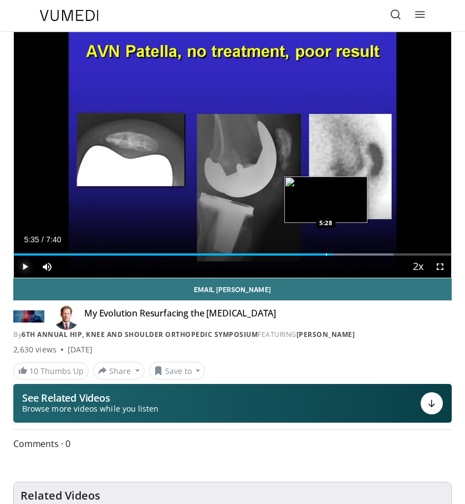
click at [326, 254] on div "Progress Bar" at bounding box center [326, 255] width 1 height 2
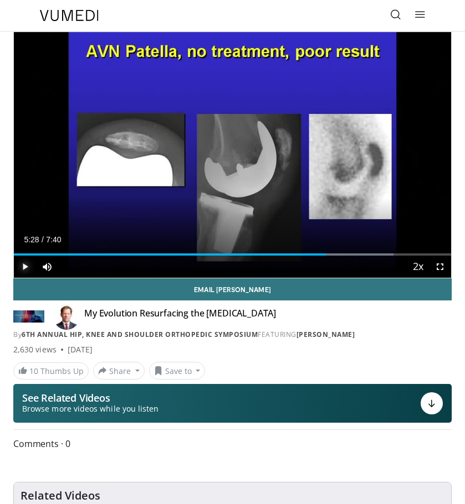
click at [24, 264] on span "Video Player" at bounding box center [25, 267] width 22 height 22
click at [22, 270] on span "Video Player" at bounding box center [25, 267] width 22 height 22
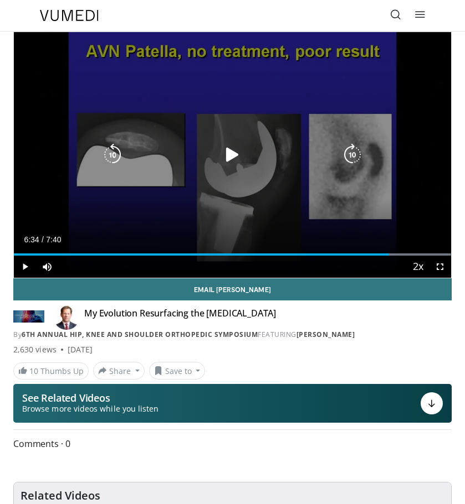
click at [223, 152] on icon "Video Player" at bounding box center [232, 155] width 22 height 22
click at [234, 152] on icon "Video Player" at bounding box center [232, 155] width 22 height 22
click at [234, 157] on icon "Video Player" at bounding box center [232, 155] width 22 height 22
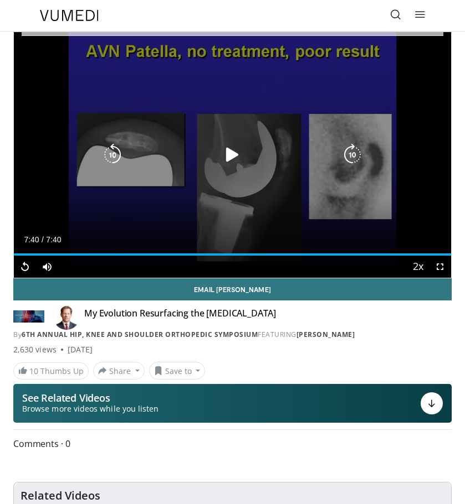
click at [228, 159] on icon "Video Player" at bounding box center [232, 155] width 22 height 22
